Goal: Task Accomplishment & Management: Manage account settings

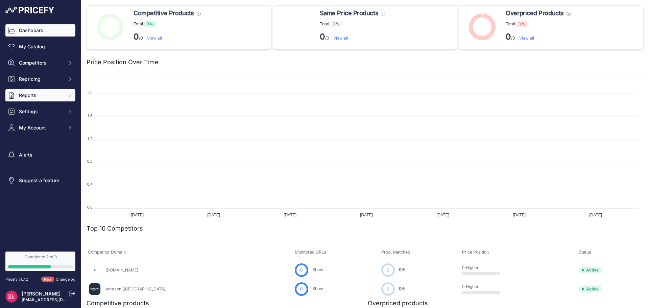
click at [72, 95] on icon "Sidebar" at bounding box center [69, 95] width 5 height 5
click at [71, 108] on button "Settings" at bounding box center [40, 111] width 70 height 12
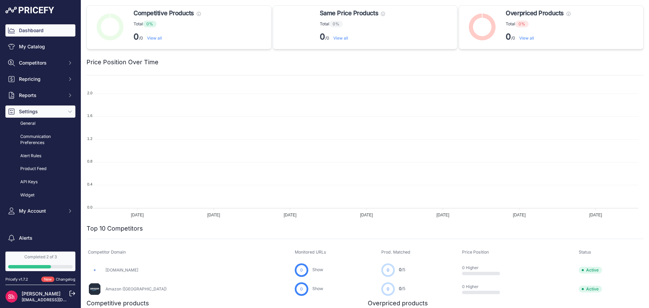
click at [68, 110] on button "Settings" at bounding box center [40, 111] width 70 height 12
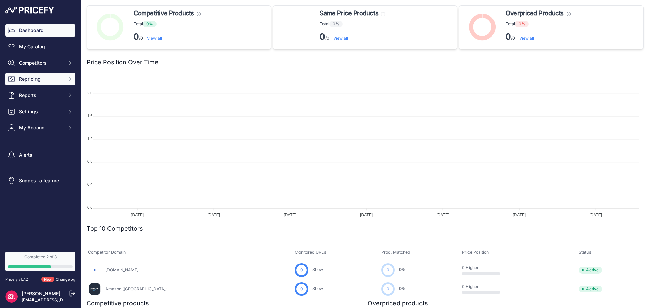
click at [68, 84] on button "Repricing" at bounding box center [40, 79] width 70 height 12
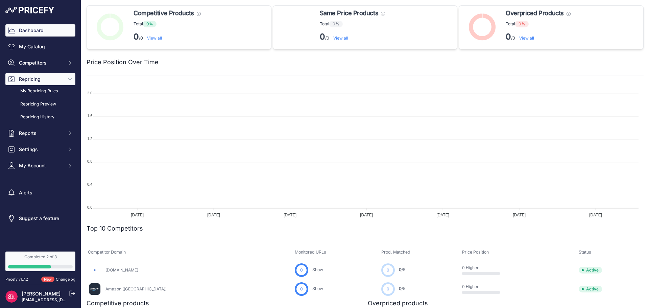
click at [68, 84] on button "Repricing" at bounding box center [40, 79] width 70 height 12
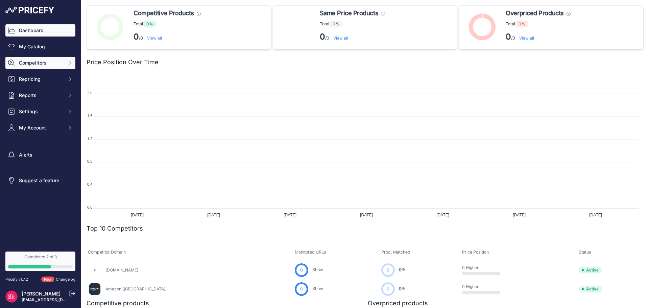
click at [68, 66] on button "Competitors" at bounding box center [40, 63] width 70 height 12
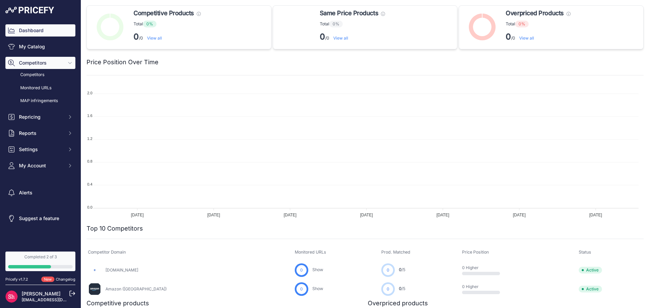
click at [68, 66] on button "Competitors" at bounding box center [40, 63] width 70 height 12
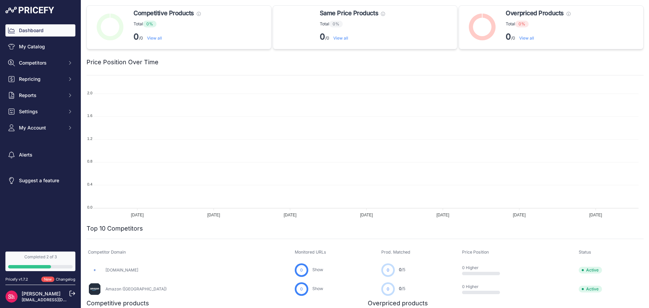
click at [50, 293] on link "[PERSON_NAME]" at bounding box center [41, 294] width 39 height 6
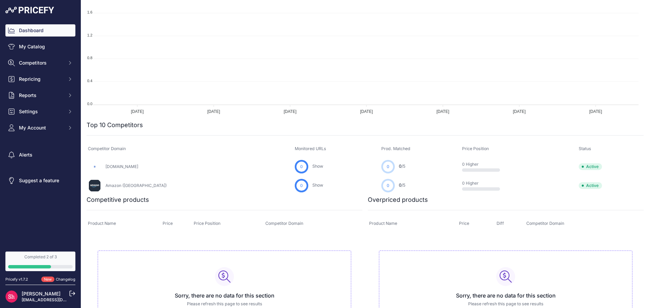
scroll to position [141, 0]
